Goal: Task Accomplishment & Management: Use online tool/utility

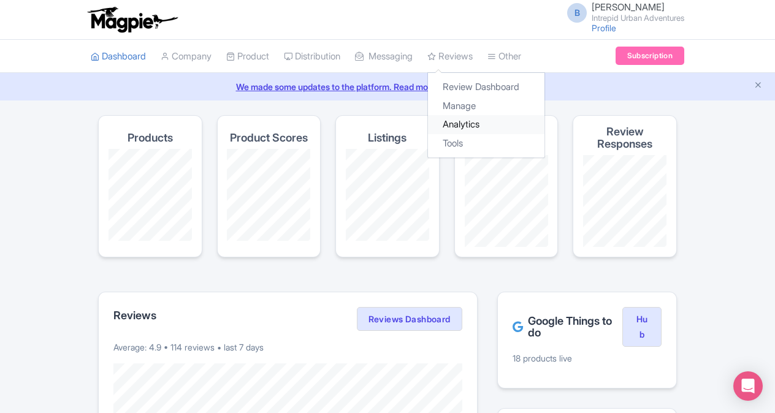
click at [476, 127] on link "Analytics" at bounding box center [486, 124] width 116 height 19
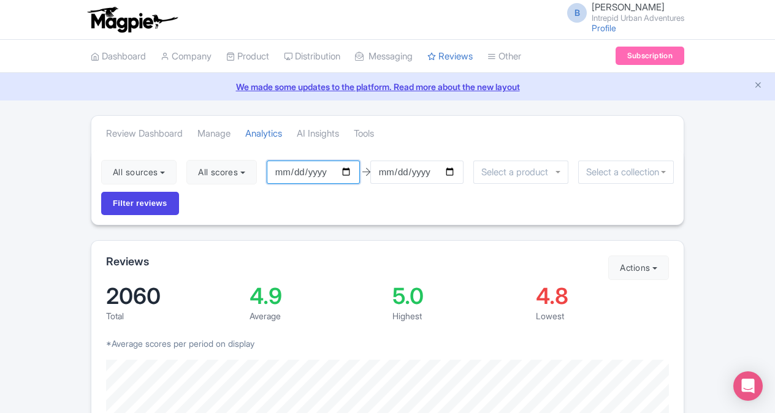
click at [348, 174] on input "2025-05-26" at bounding box center [313, 172] width 93 height 23
type input "[DATE]"
click at [455, 170] on input "2025-08-25" at bounding box center [416, 172] width 93 height 23
type input "[DATE]"
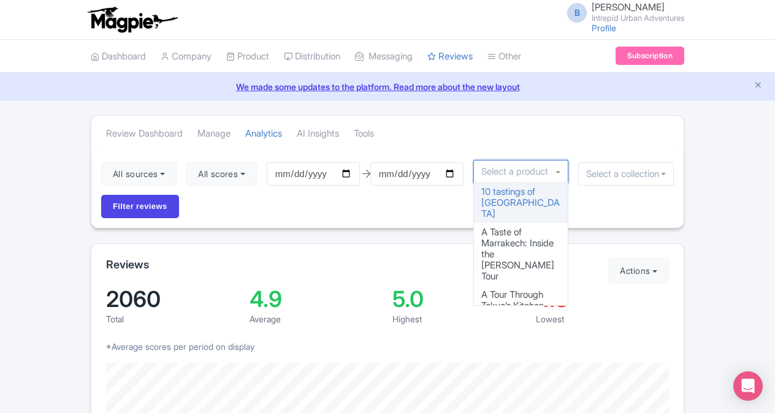
click at [508, 173] on input "select-one" at bounding box center [518, 171] width 74 height 11
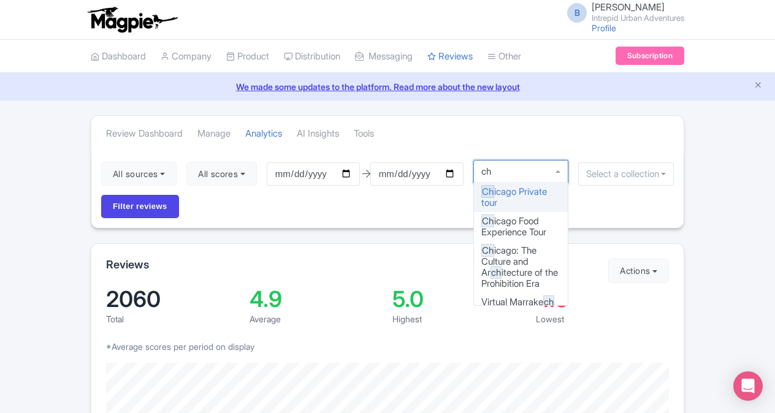
type input "ch"
click at [601, 174] on input "select-one" at bounding box center [626, 174] width 80 height 11
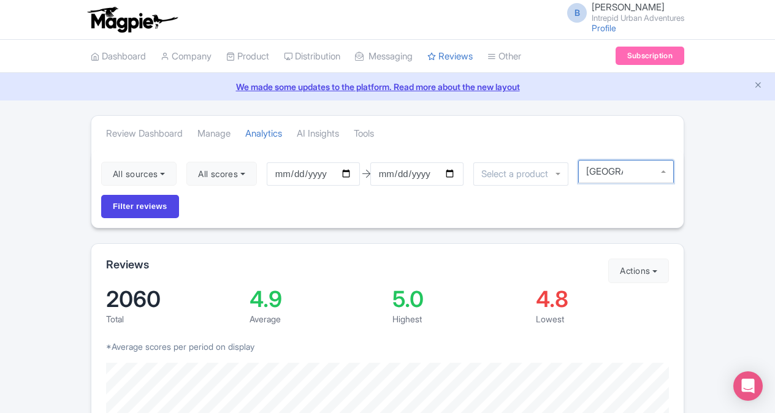
click at [664, 172] on div at bounding box center [626, 171] width 96 height 23
click at [661, 170] on div at bounding box center [626, 171] width 96 height 23
type input "c"
click at [664, 171] on div at bounding box center [626, 171] width 96 height 23
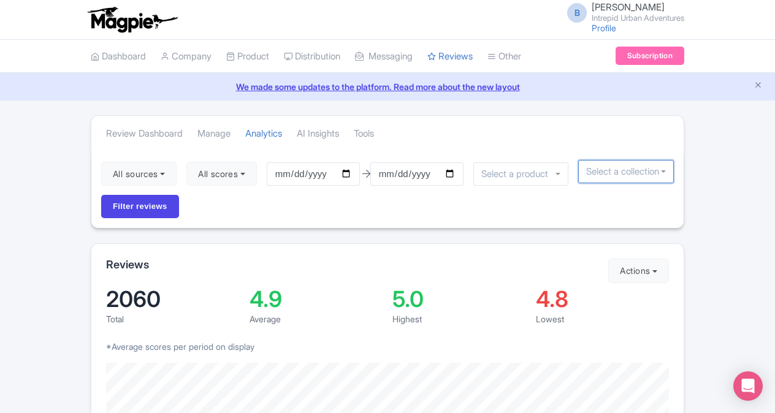
click at [664, 171] on div at bounding box center [626, 171] width 96 height 23
type input "chicago"
click at [101, 195] on input "Filter reviews" at bounding box center [140, 206] width 78 height 23
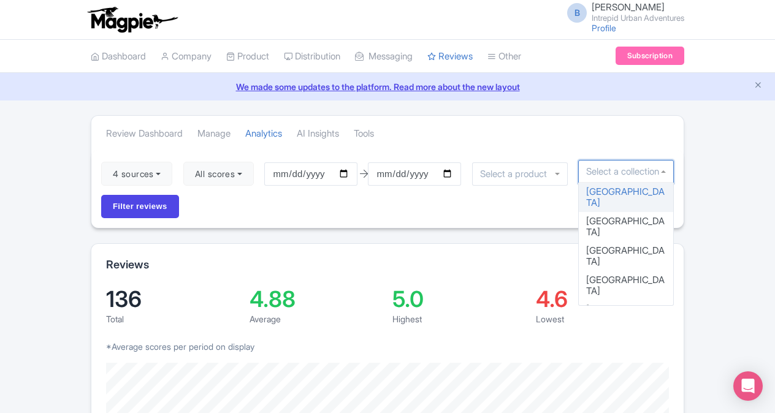
click at [606, 164] on div at bounding box center [626, 171] width 96 height 23
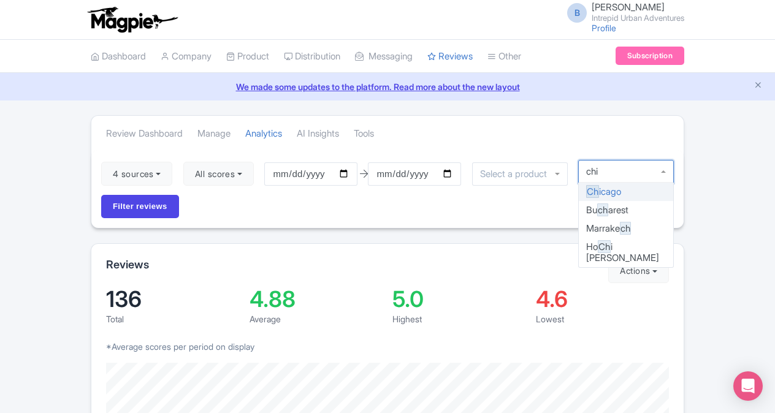
type input "chic"
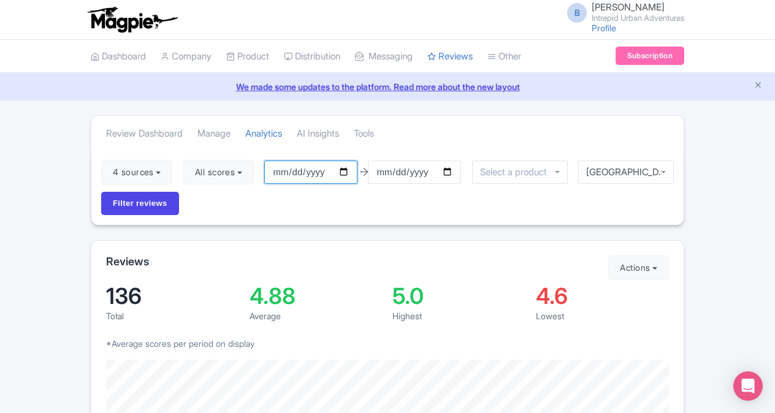
click at [347, 170] on input "[DATE]" at bounding box center [310, 172] width 93 height 23
click at [412, 169] on input "[DATE]" at bounding box center [414, 172] width 93 height 23
click at [450, 168] on input "[DATE]" at bounding box center [414, 172] width 93 height 23
click at [156, 201] on input "Filter reviews" at bounding box center [140, 203] width 78 height 23
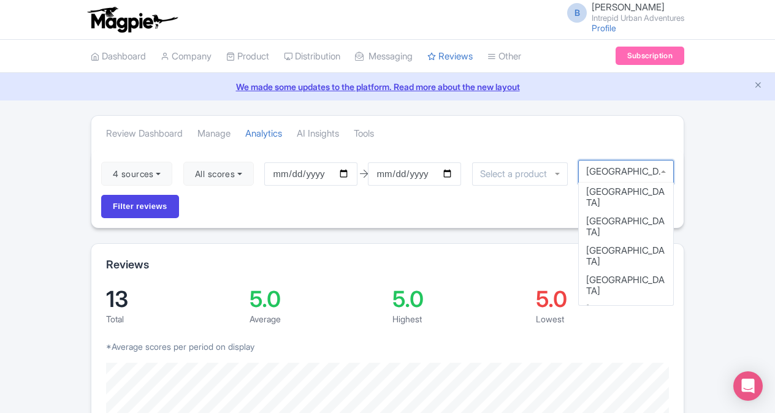
scroll to position [43, 0]
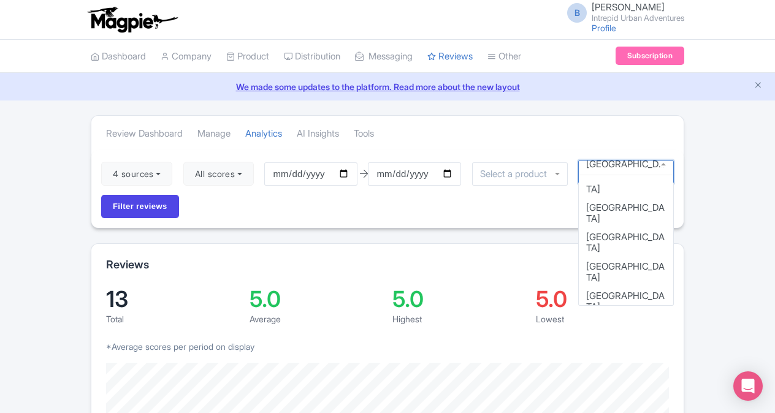
click at [664, 169] on div "Chicago" at bounding box center [626, 171] width 96 height 23
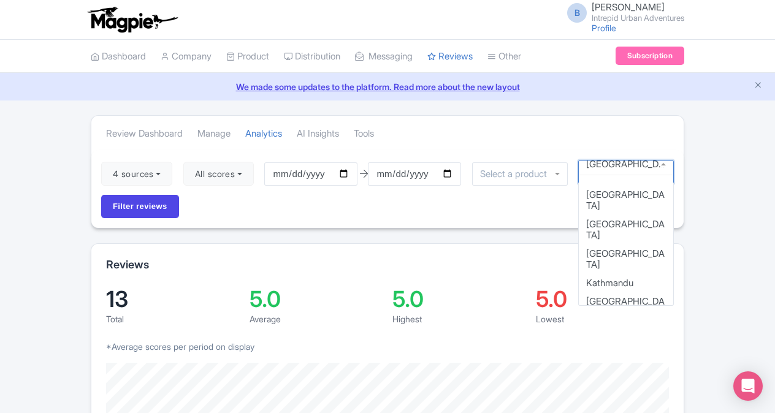
scroll to position [496, 0]
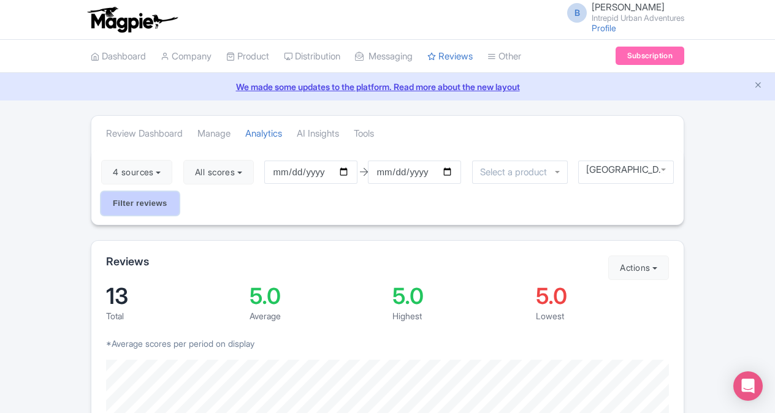
click at [145, 199] on input "Filter reviews" at bounding box center [140, 203] width 78 height 23
